Goal: Check status: Check status

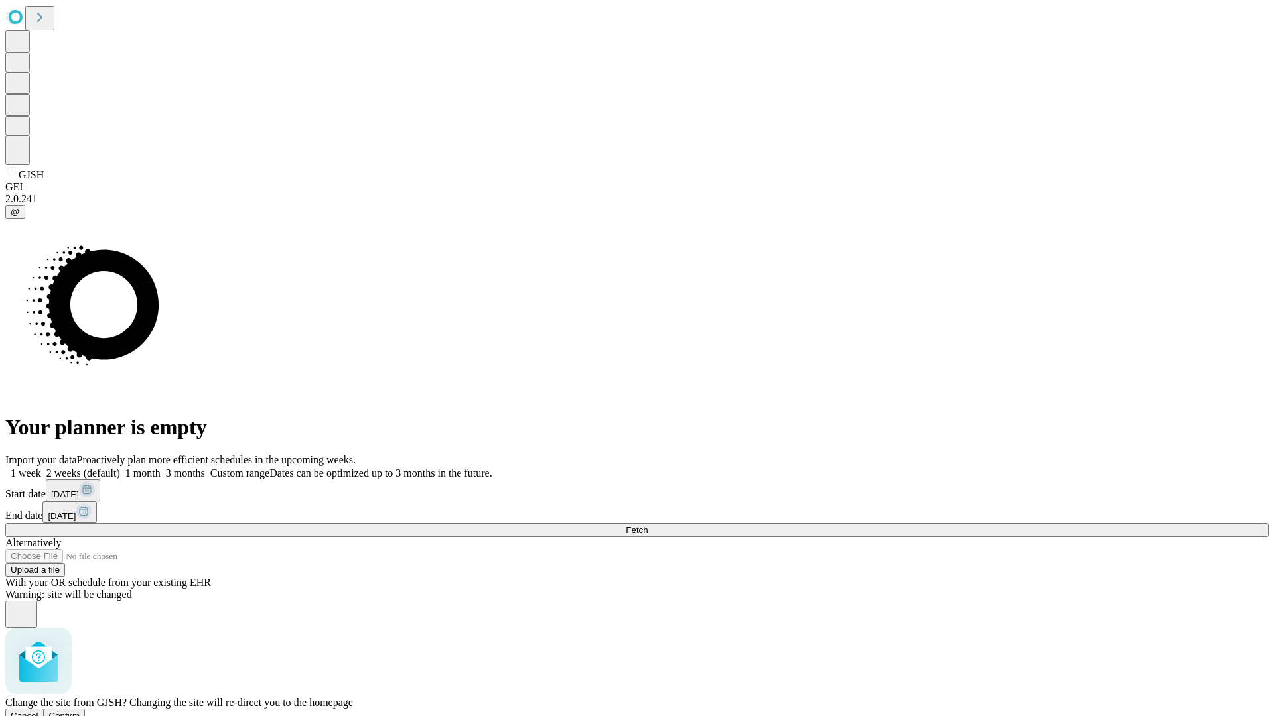
click at [80, 711] on span "Confirm" at bounding box center [64, 716] width 31 height 10
click at [41, 468] on label "1 week" at bounding box center [23, 473] width 36 height 11
click at [647, 525] on span "Fetch" at bounding box center [637, 530] width 22 height 10
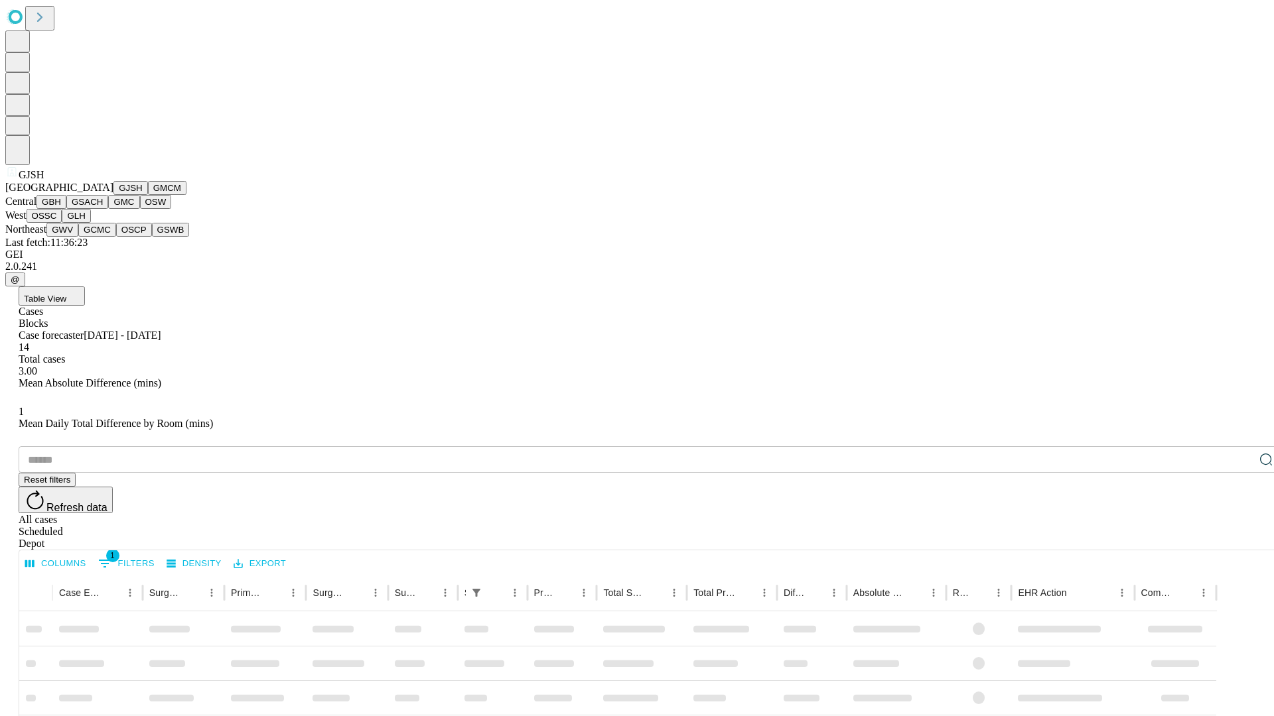
click at [148, 195] on button "GMCM" at bounding box center [167, 188] width 38 height 14
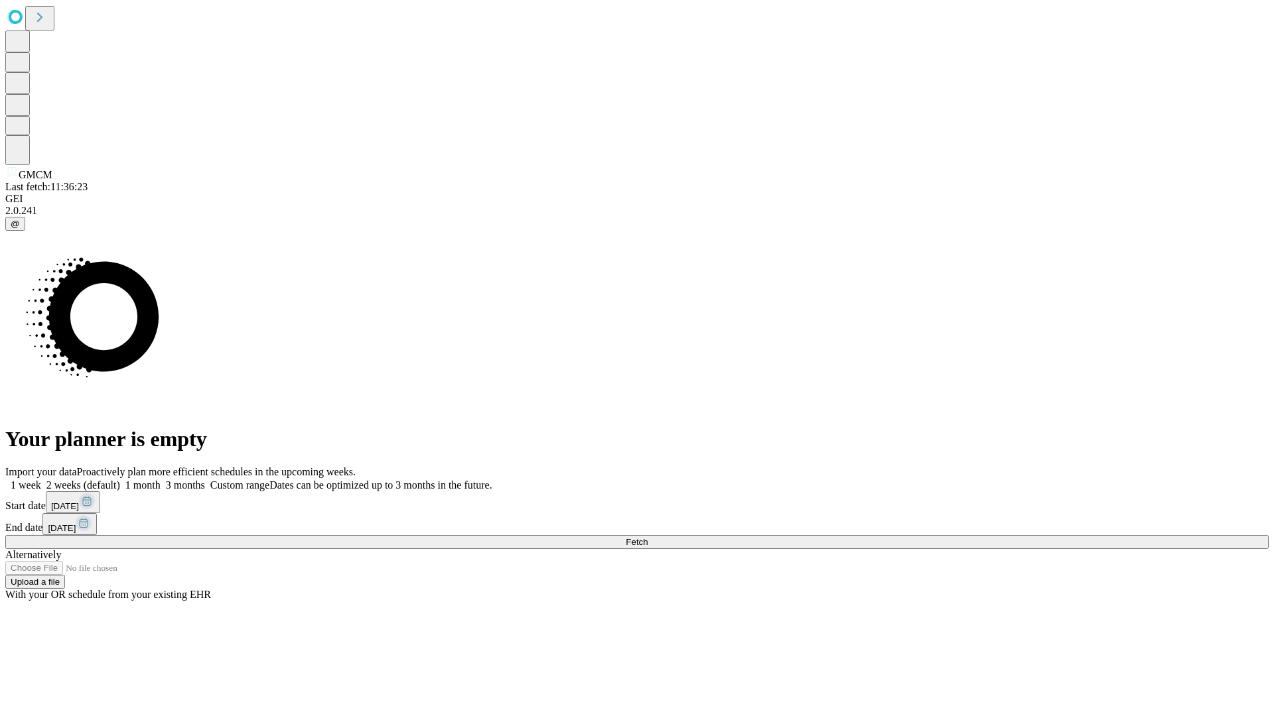
click at [41, 480] on label "1 week" at bounding box center [23, 485] width 36 height 11
click at [647, 537] on span "Fetch" at bounding box center [637, 542] width 22 height 10
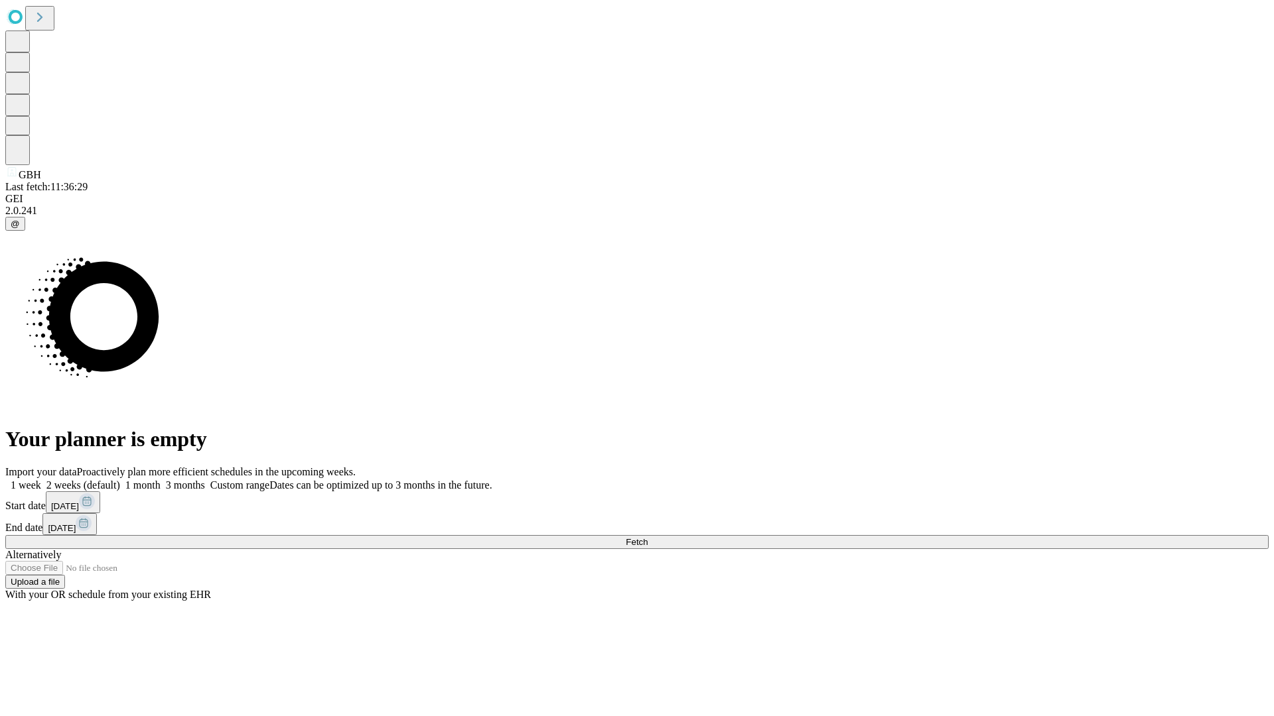
click at [41, 480] on label "1 week" at bounding box center [23, 485] width 36 height 11
click at [647, 537] on span "Fetch" at bounding box center [637, 542] width 22 height 10
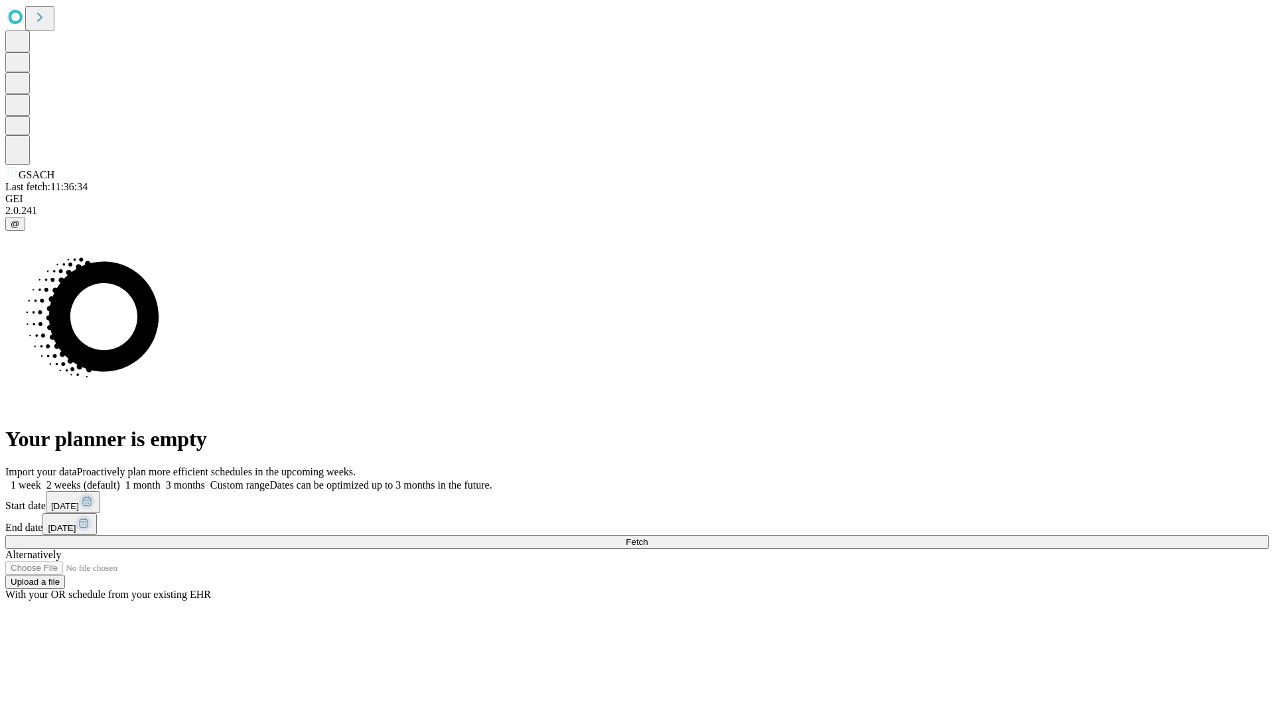
click at [41, 480] on label "1 week" at bounding box center [23, 485] width 36 height 11
click at [647, 537] on span "Fetch" at bounding box center [637, 542] width 22 height 10
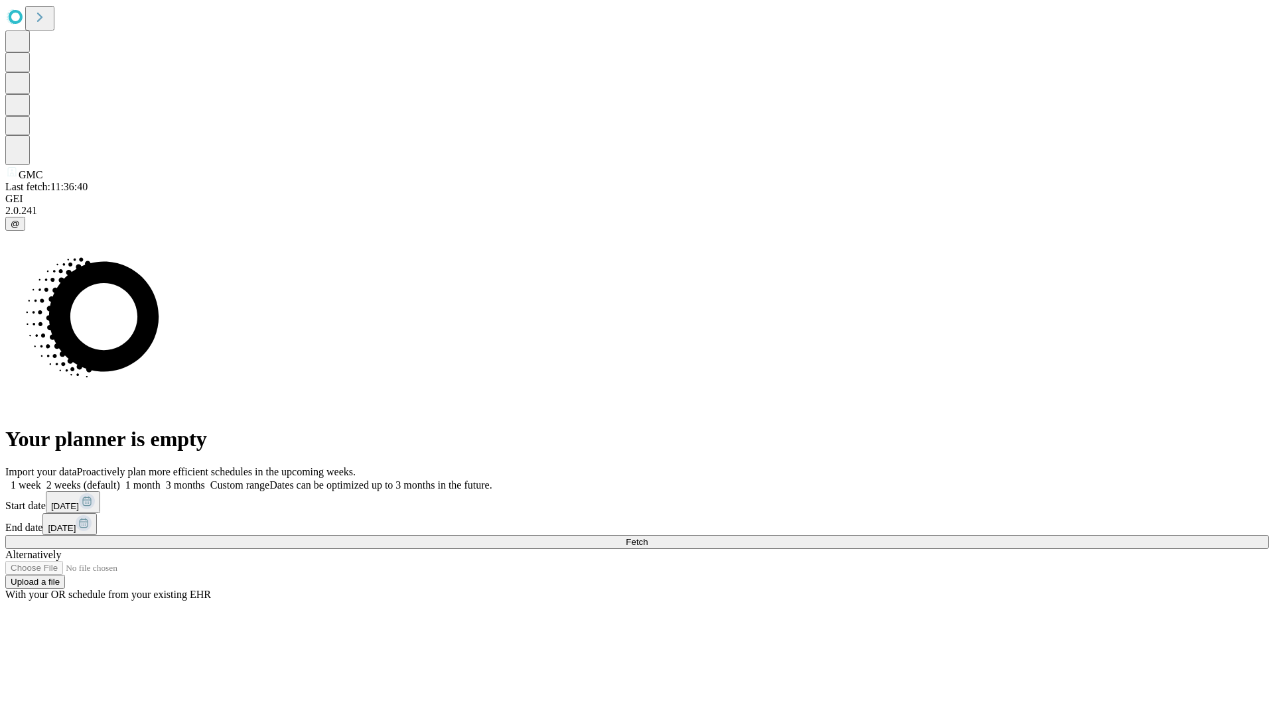
click at [41, 480] on label "1 week" at bounding box center [23, 485] width 36 height 11
click at [647, 537] on span "Fetch" at bounding box center [637, 542] width 22 height 10
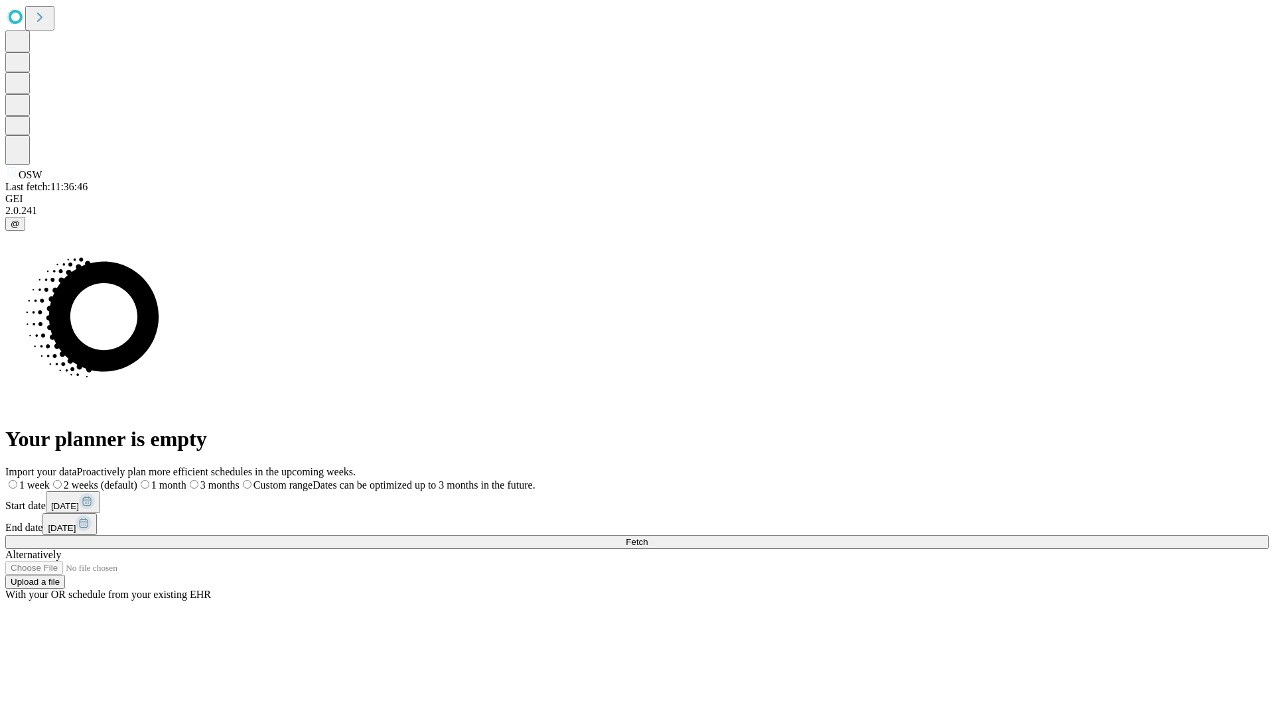
click at [50, 480] on label "1 week" at bounding box center [27, 485] width 44 height 11
click at [647, 537] on span "Fetch" at bounding box center [637, 542] width 22 height 10
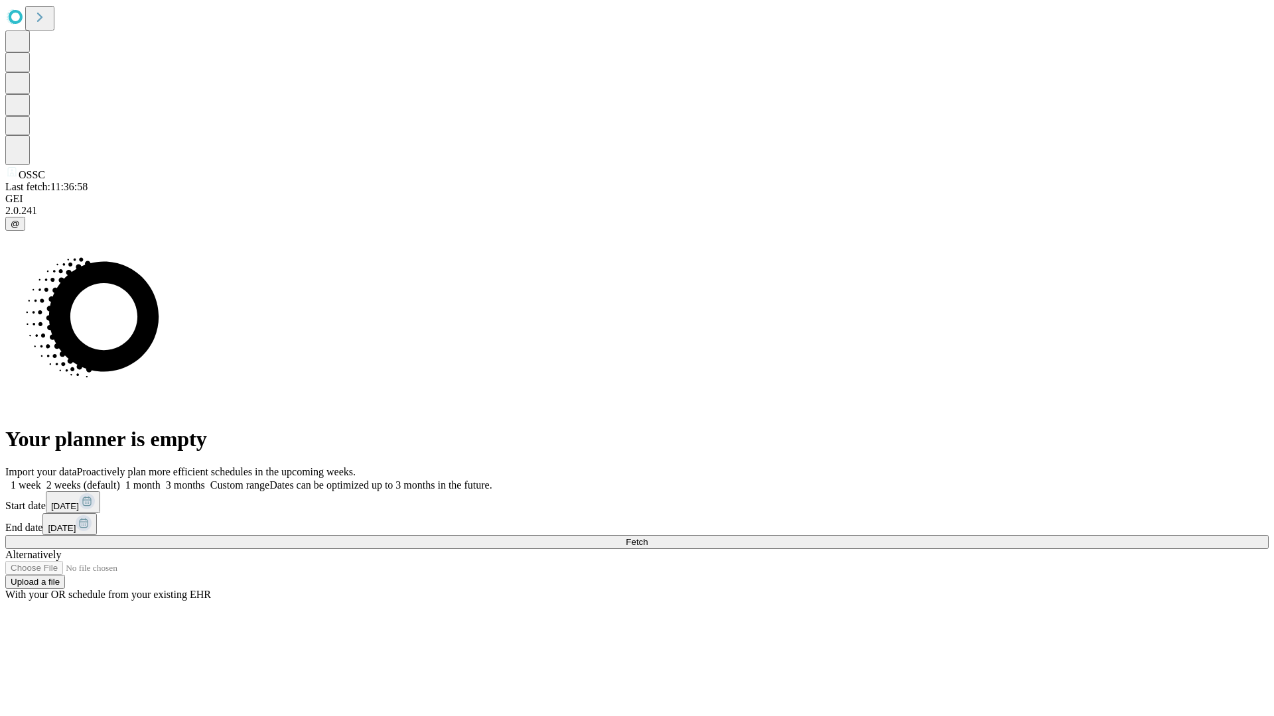
click at [41, 480] on label "1 week" at bounding box center [23, 485] width 36 height 11
click at [647, 537] on span "Fetch" at bounding box center [637, 542] width 22 height 10
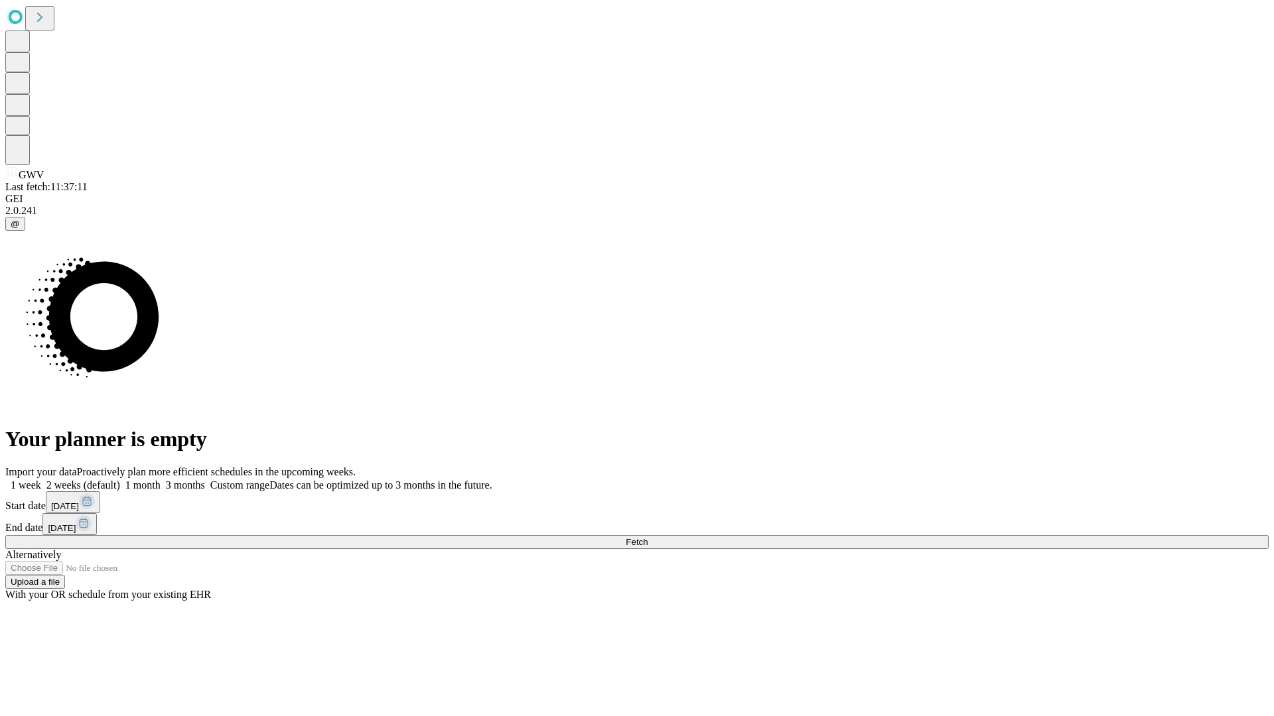
click at [647, 537] on span "Fetch" at bounding box center [637, 542] width 22 height 10
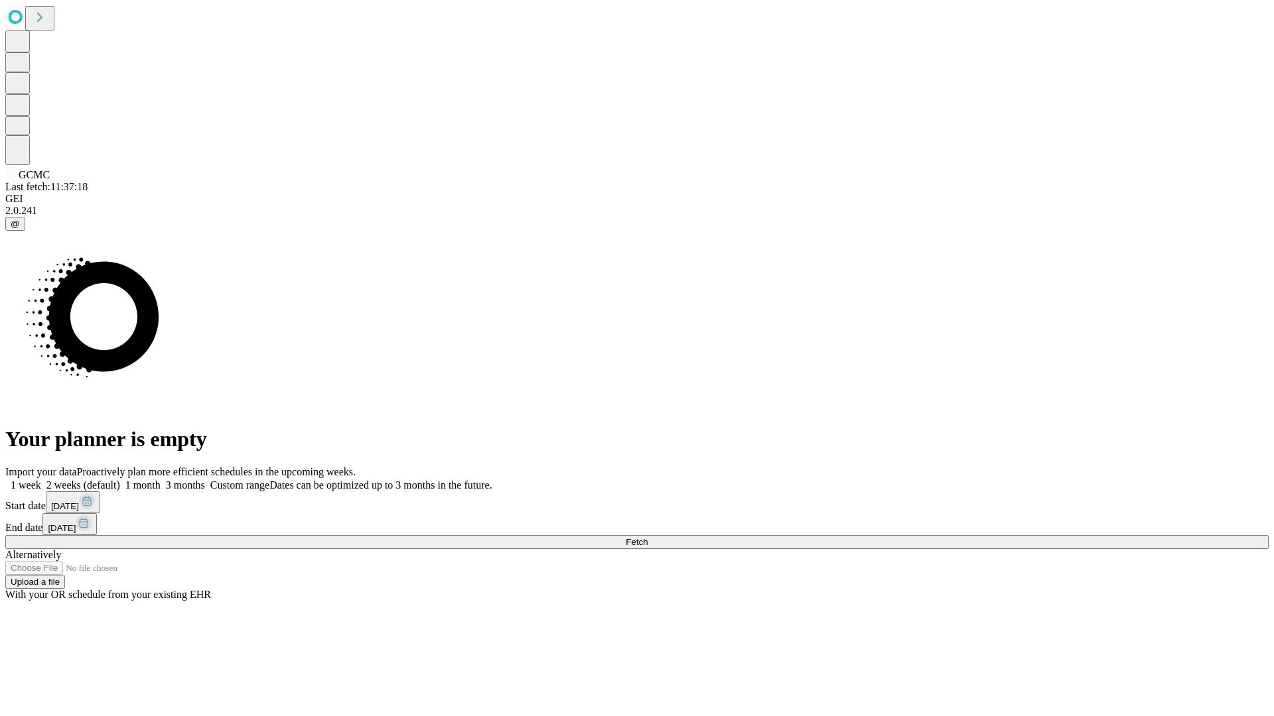
click at [41, 480] on label "1 week" at bounding box center [23, 485] width 36 height 11
click at [647, 537] on span "Fetch" at bounding box center [637, 542] width 22 height 10
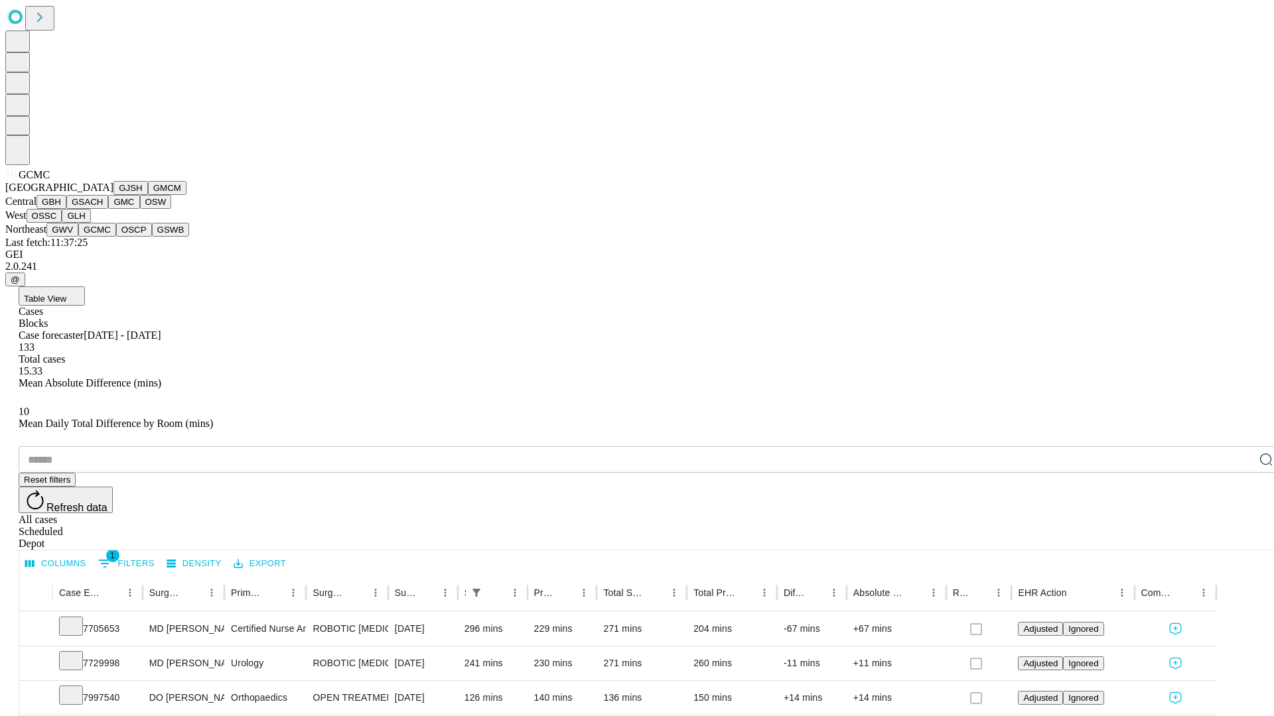
click at [116, 237] on button "OSCP" at bounding box center [134, 230] width 36 height 14
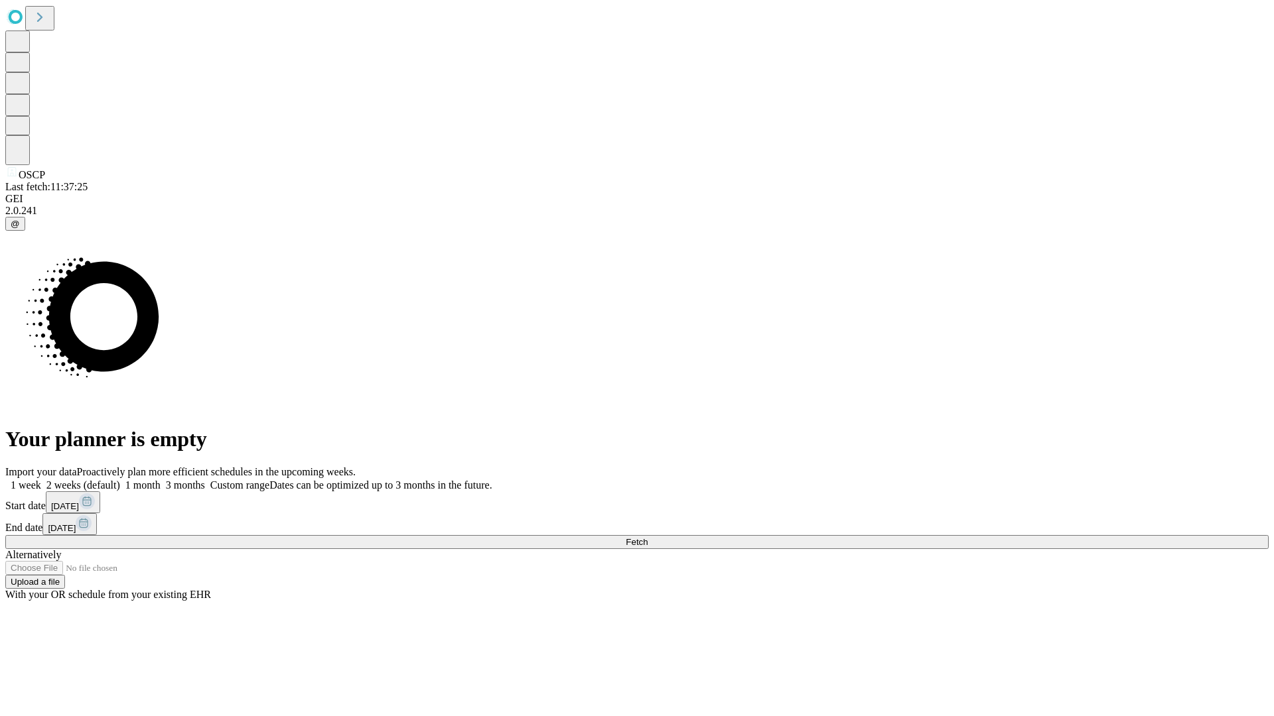
click at [41, 480] on label "1 week" at bounding box center [23, 485] width 36 height 11
click at [647, 537] on span "Fetch" at bounding box center [637, 542] width 22 height 10
